Goal: Task Accomplishment & Management: Complete application form

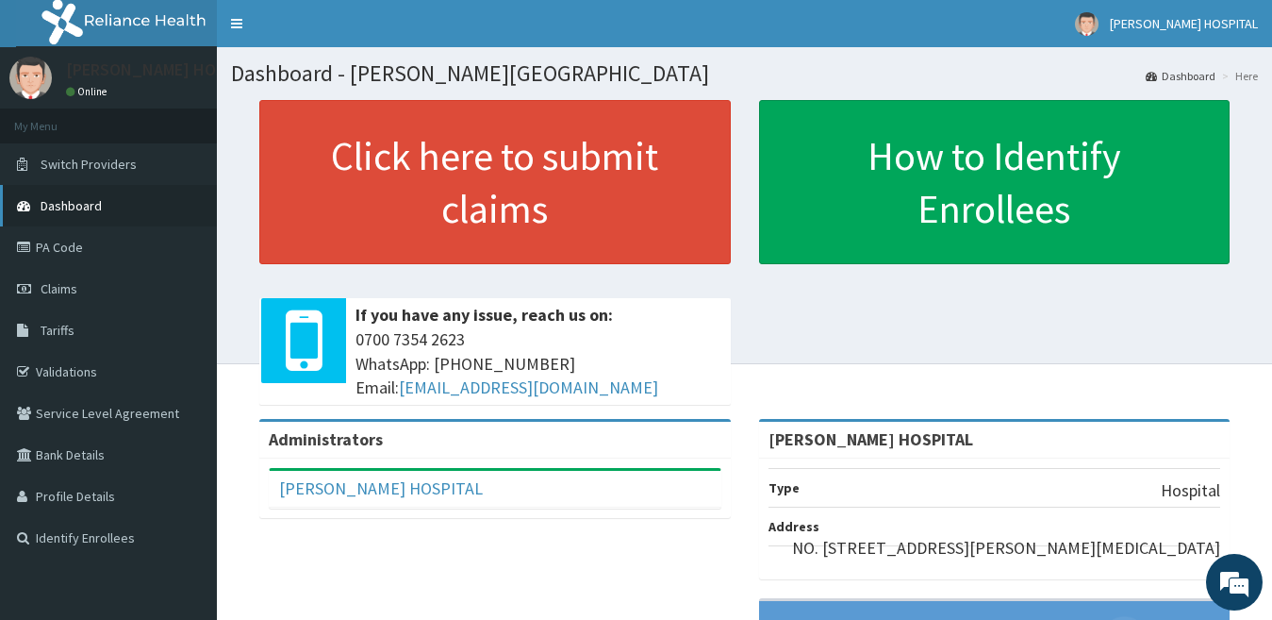
drag, startPoint x: 172, startPoint y: 203, endPoint x: 189, endPoint y: 199, distance: 17.4
click at [172, 205] on link "Dashboard" at bounding box center [108, 205] width 217 height 41
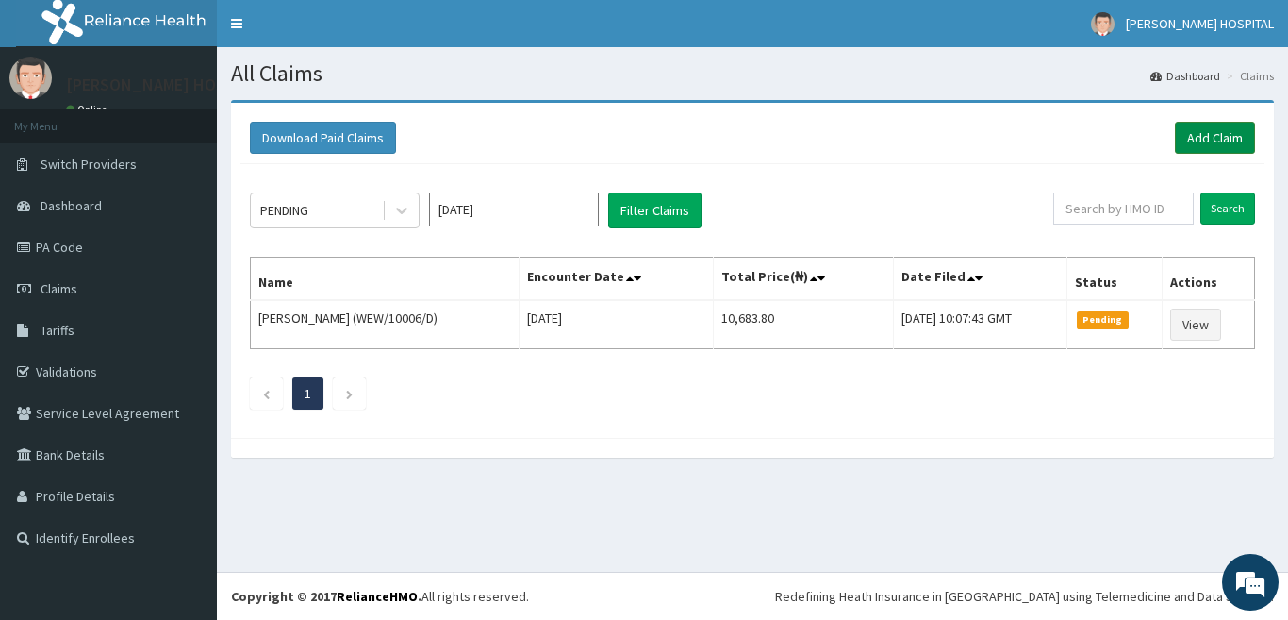
click at [1194, 151] on link "Add Claim" at bounding box center [1215, 138] width 80 height 32
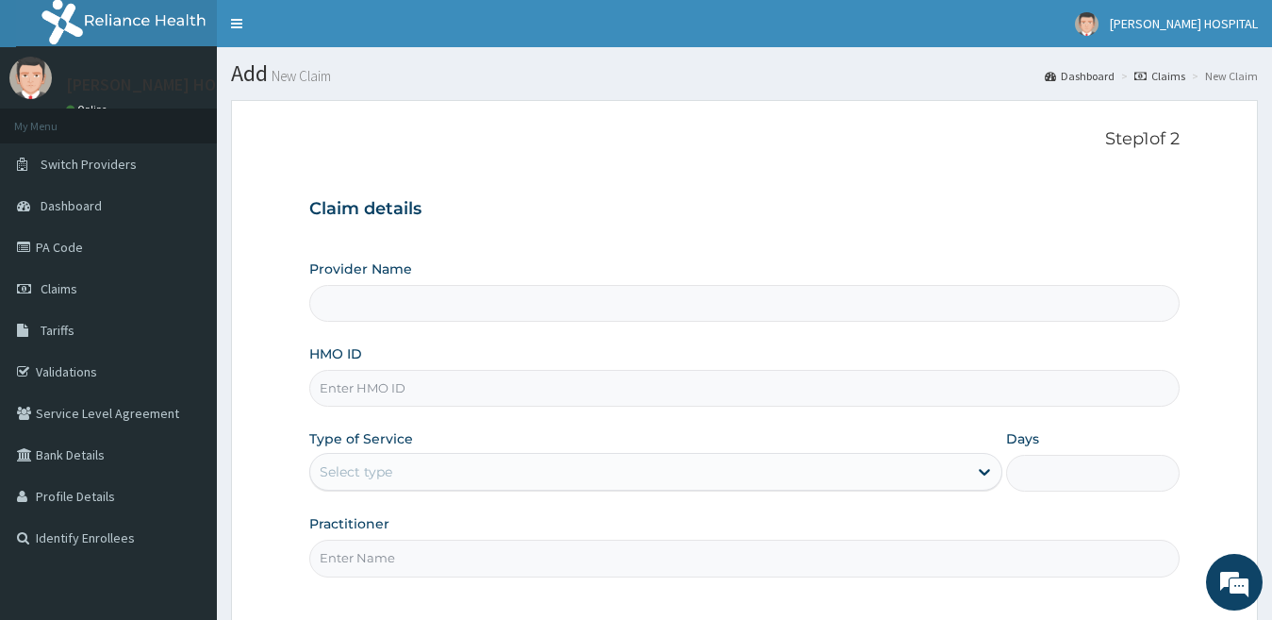
type input "[PERSON_NAME] HOSPITAL"
click at [433, 379] on input "HMO ID" at bounding box center [744, 388] width 871 height 37
paste input "MYD/10240/A"
type input "MYD/10240/A"
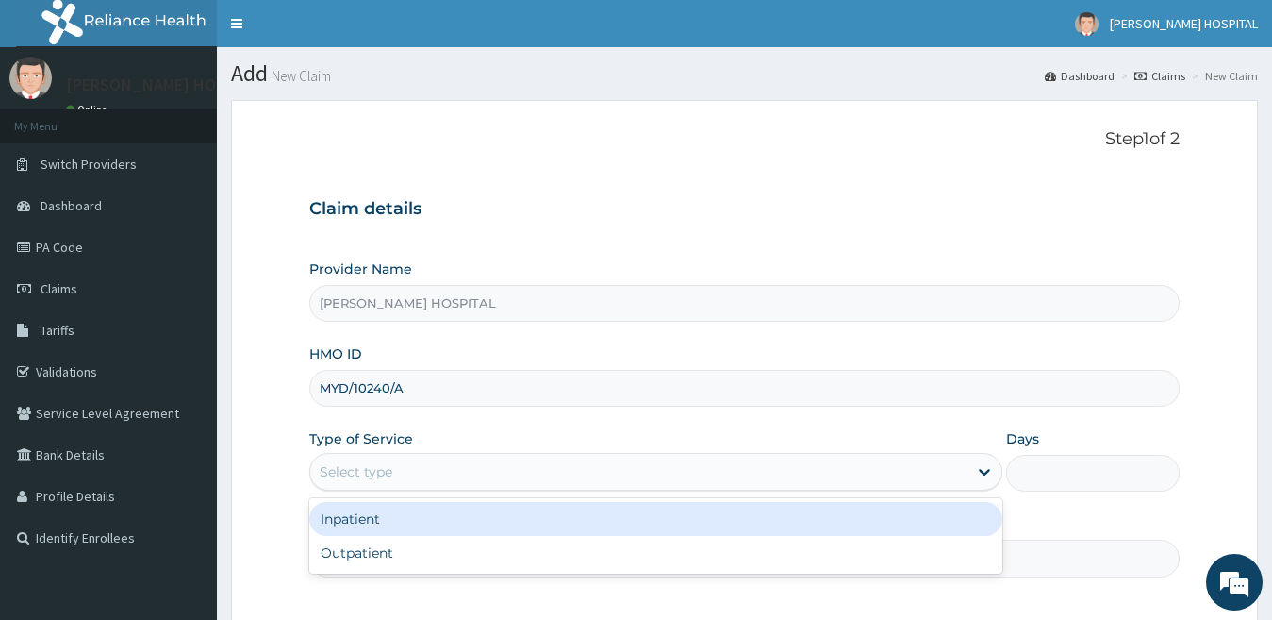
click at [403, 454] on div "Select type" at bounding box center [656, 472] width 694 height 38
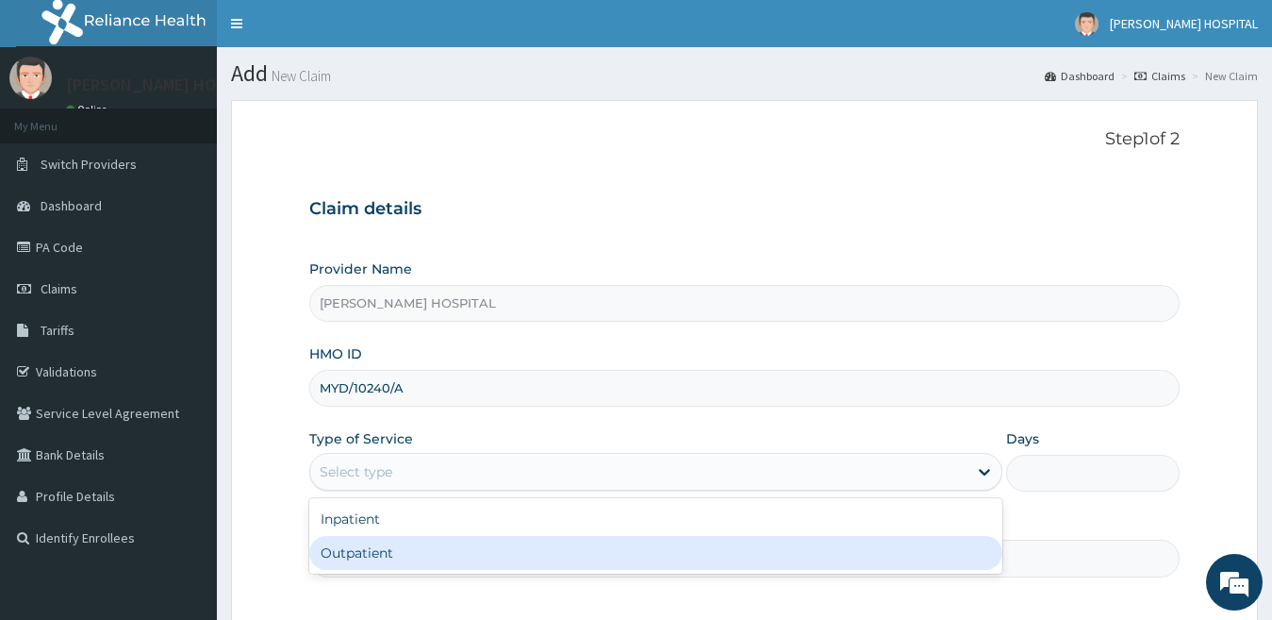
click at [364, 555] on div "Outpatient" at bounding box center [656, 553] width 694 height 34
type input "1"
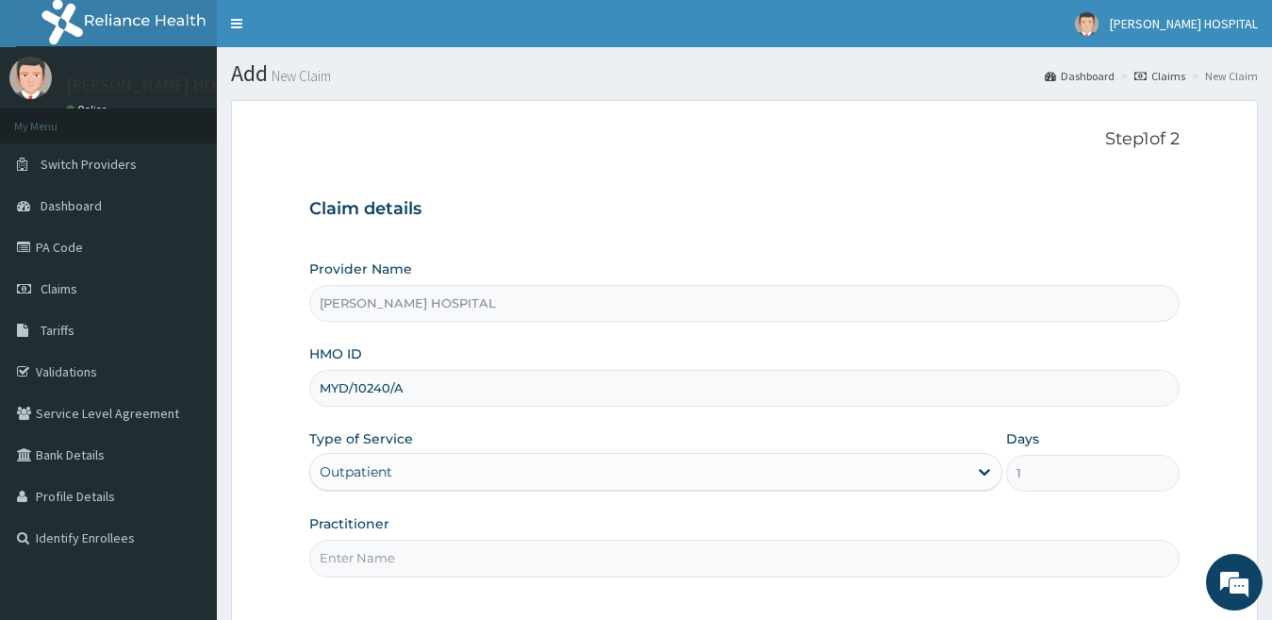
click at [399, 546] on input "Practitioner" at bounding box center [744, 557] width 871 height 37
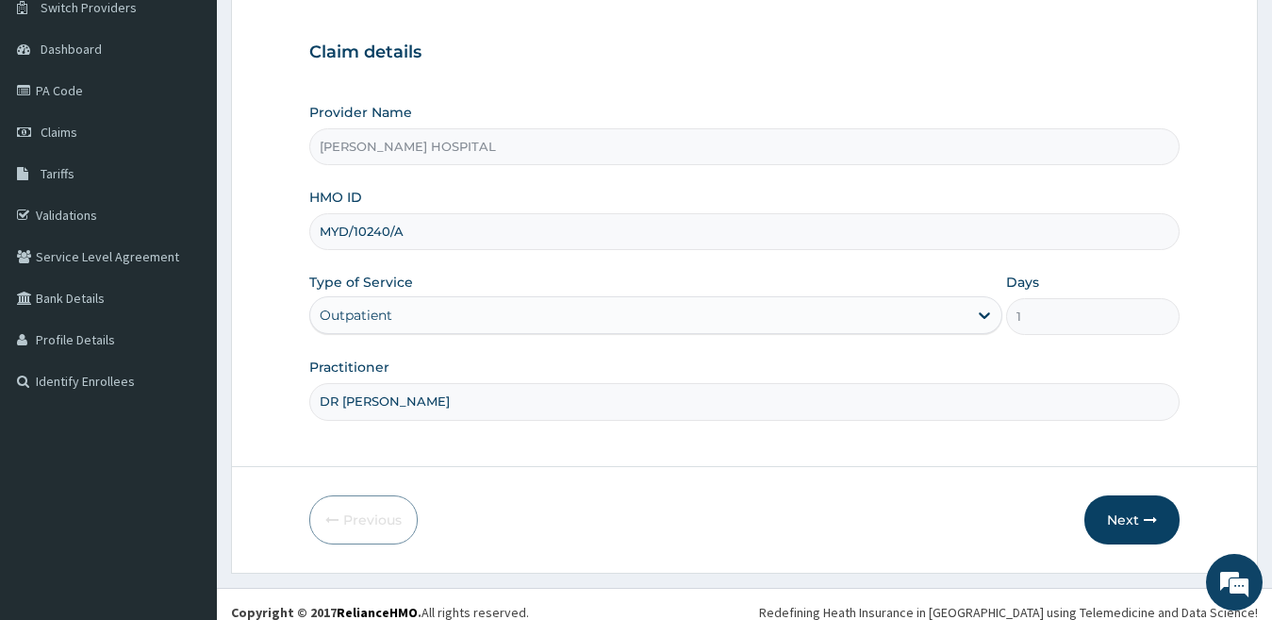
scroll to position [173, 0]
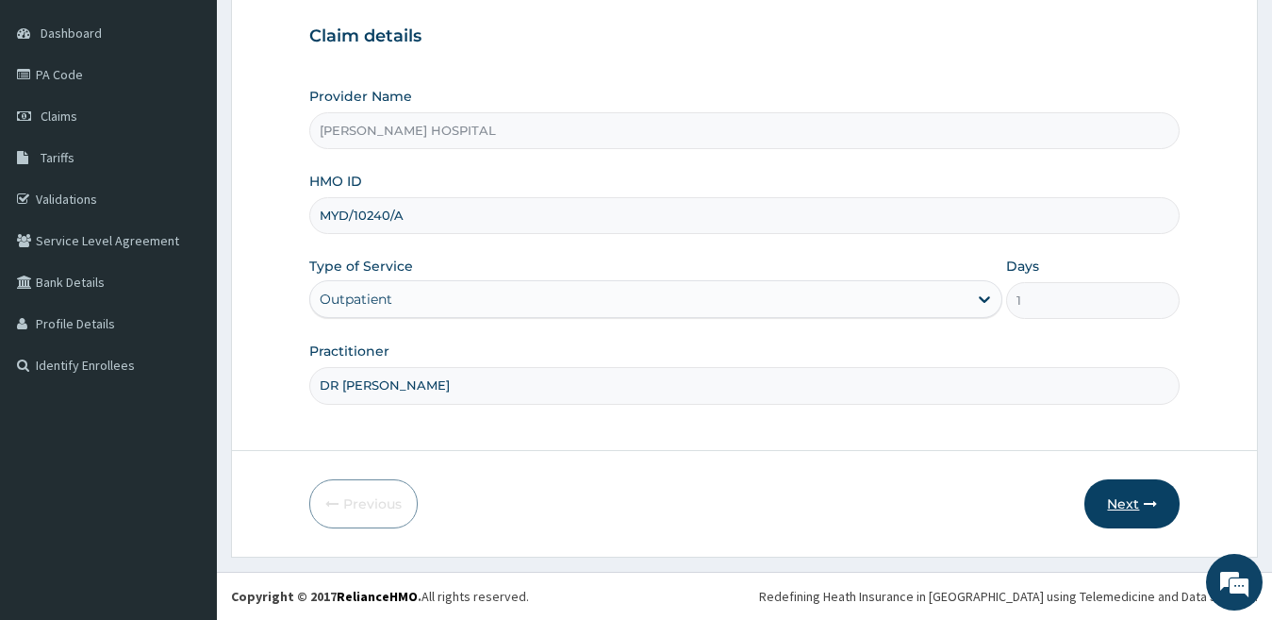
type input "DR T OKOYE"
click at [1152, 510] on icon "button" at bounding box center [1150, 503] width 13 height 13
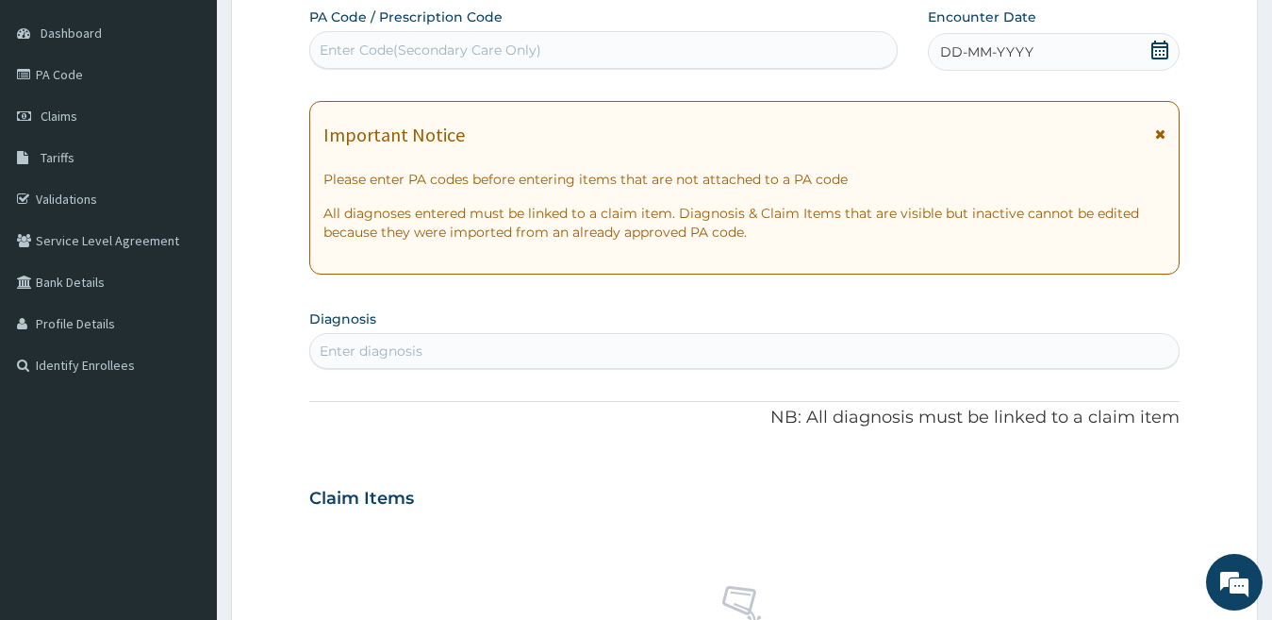
click at [1152, 58] on icon at bounding box center [1160, 50] width 17 height 19
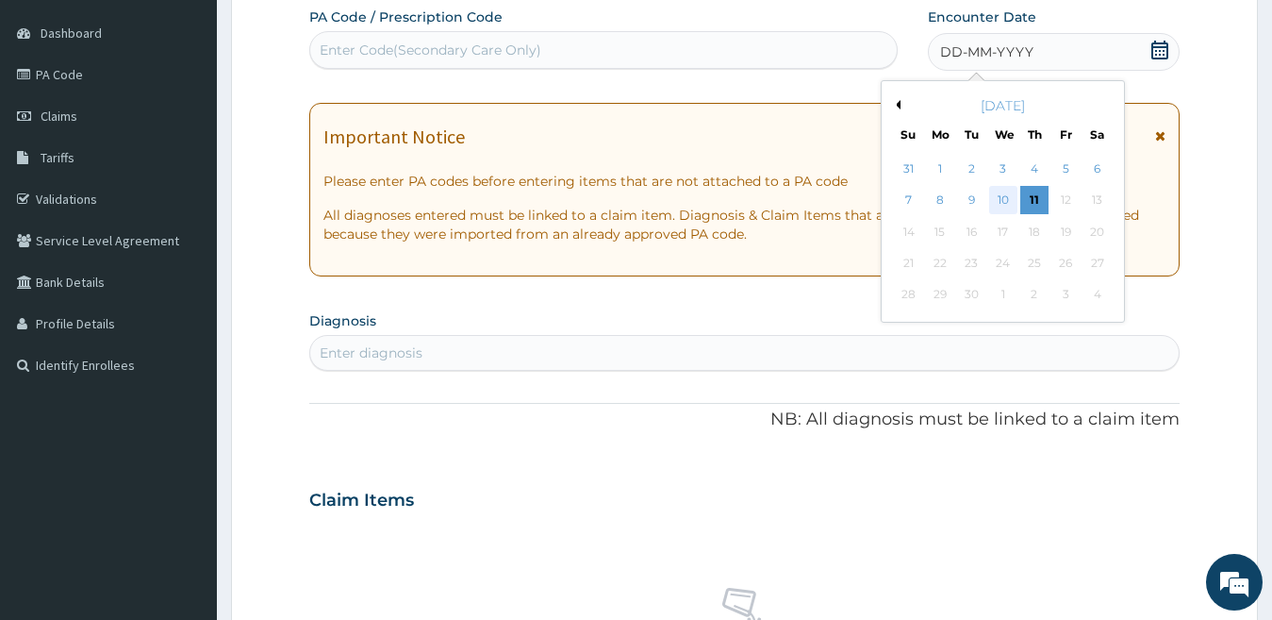
click at [1003, 203] on div "10" at bounding box center [1002, 201] width 28 height 28
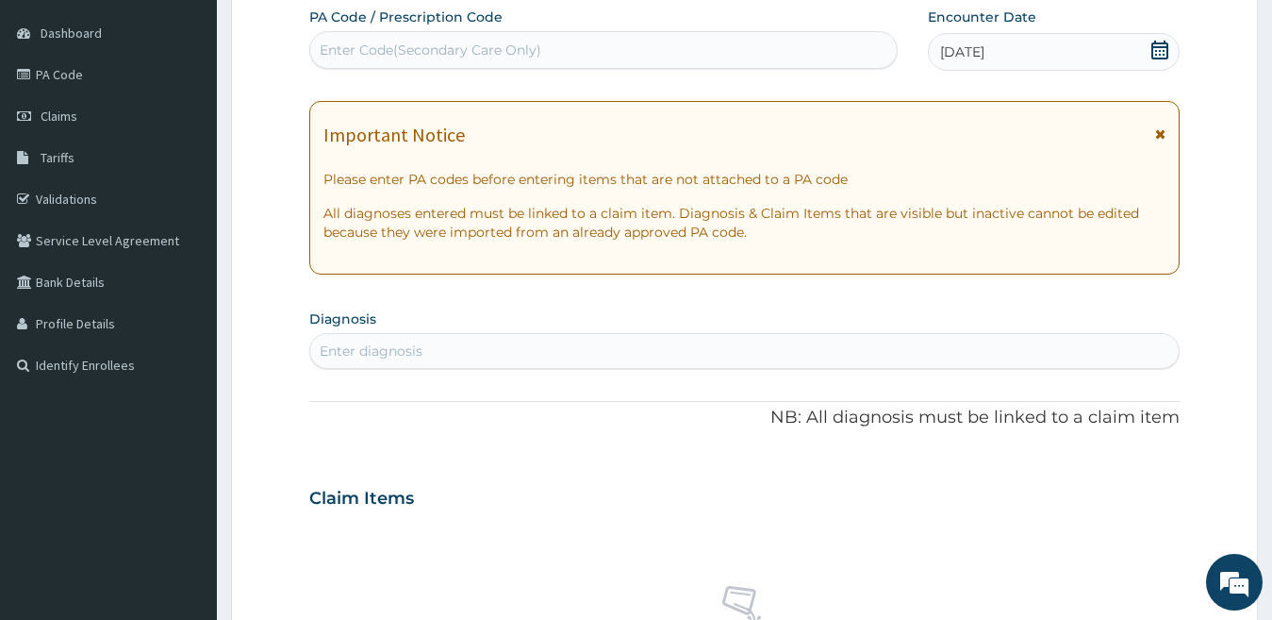
drag, startPoint x: 724, startPoint y: 17, endPoint x: 537, endPoint y: 61, distance: 192.8
click at [537, 61] on div "PA Code / Prescription Code Enter Code(Secondary Care Only)" at bounding box center [603, 38] width 589 height 61
click at [823, 51] on div "Enter Code(Secondary Care Only)" at bounding box center [603, 50] width 587 height 30
click at [1161, 135] on icon at bounding box center [1160, 133] width 10 height 13
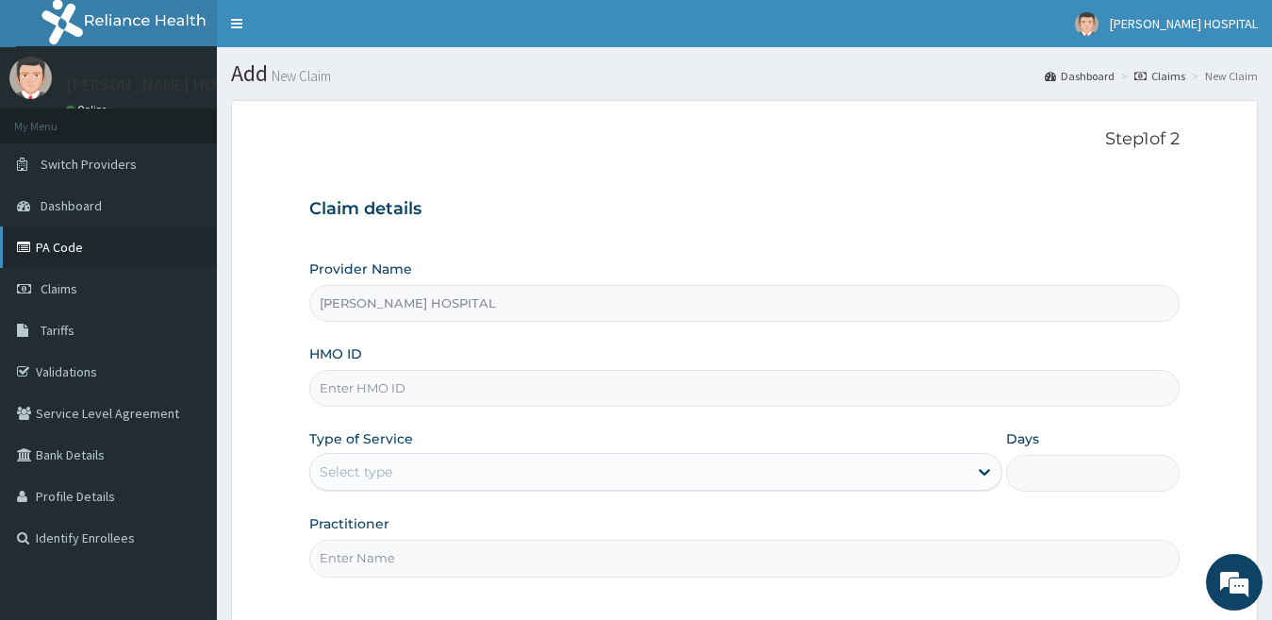
click at [61, 250] on link "PA Code" at bounding box center [108, 246] width 217 height 41
click at [91, 253] on link "PA Code" at bounding box center [108, 246] width 217 height 41
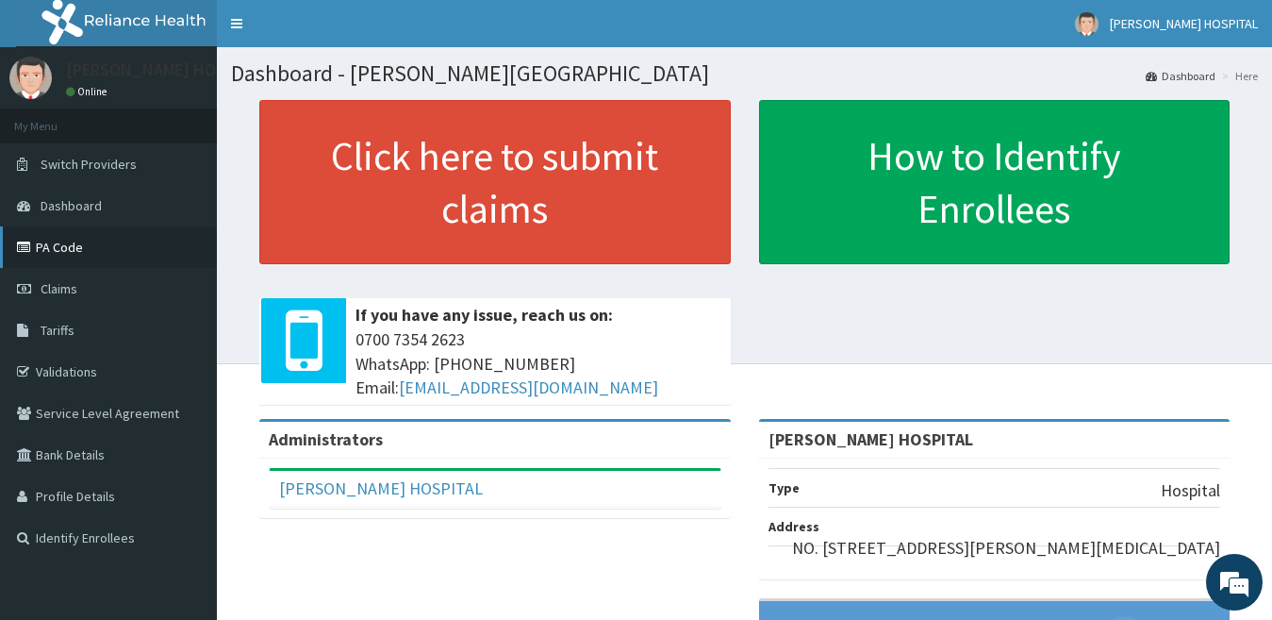
click at [73, 240] on link "PA Code" at bounding box center [108, 246] width 217 height 41
